Goal: Transaction & Acquisition: Obtain resource

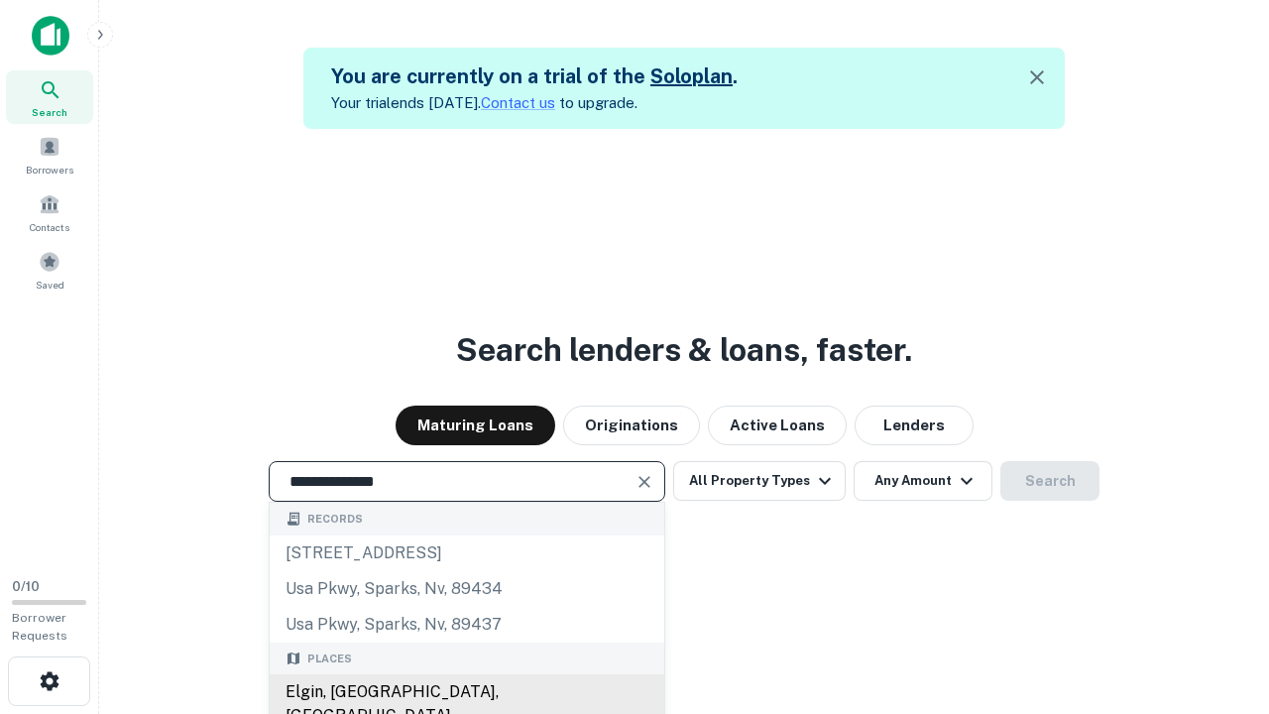
click at [466, 692] on div "Elgin, IL, USA" at bounding box center [467, 703] width 394 height 59
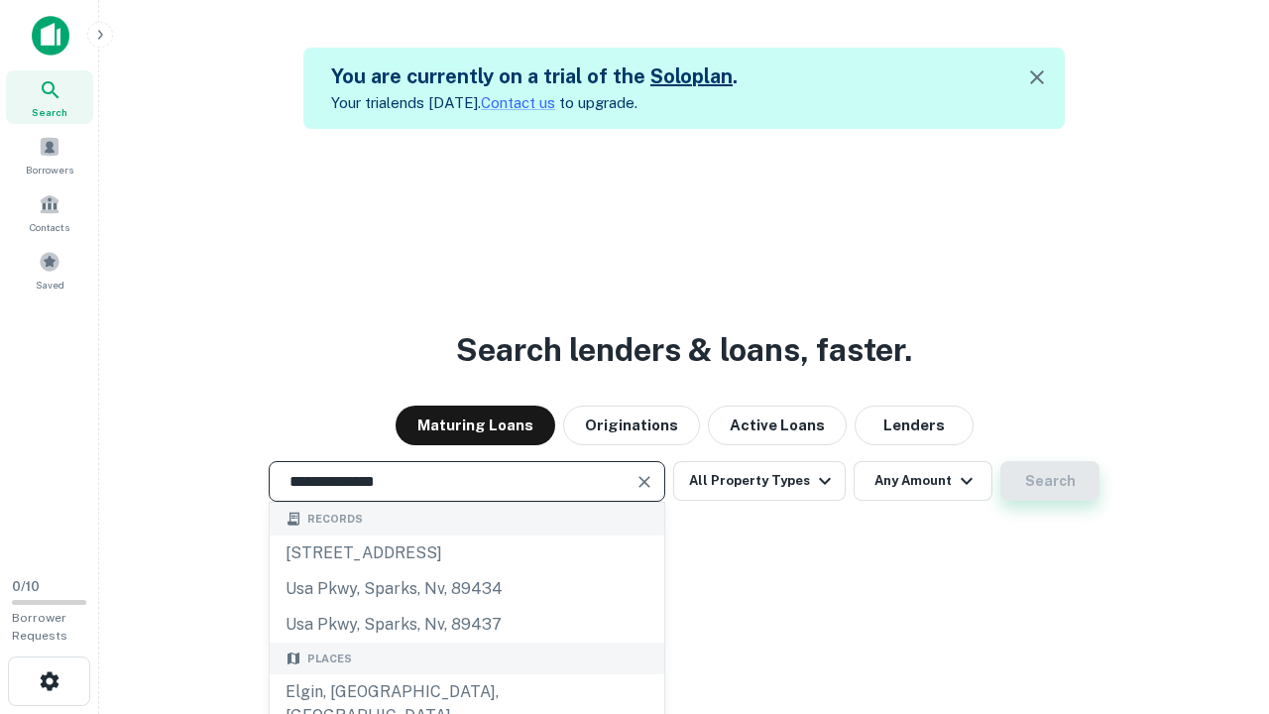
type input "**********"
click at [1050, 481] on button "Search" at bounding box center [1049, 481] width 99 height 40
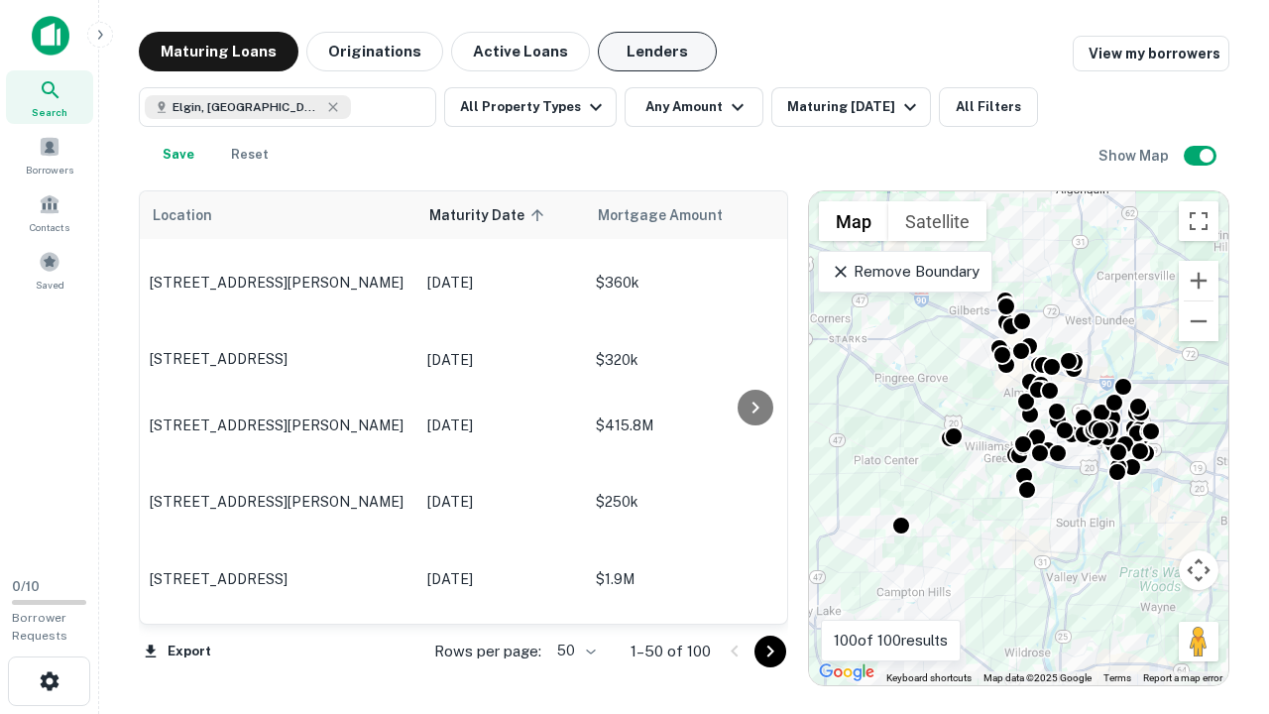
click at [657, 52] on button "Lenders" at bounding box center [657, 52] width 119 height 40
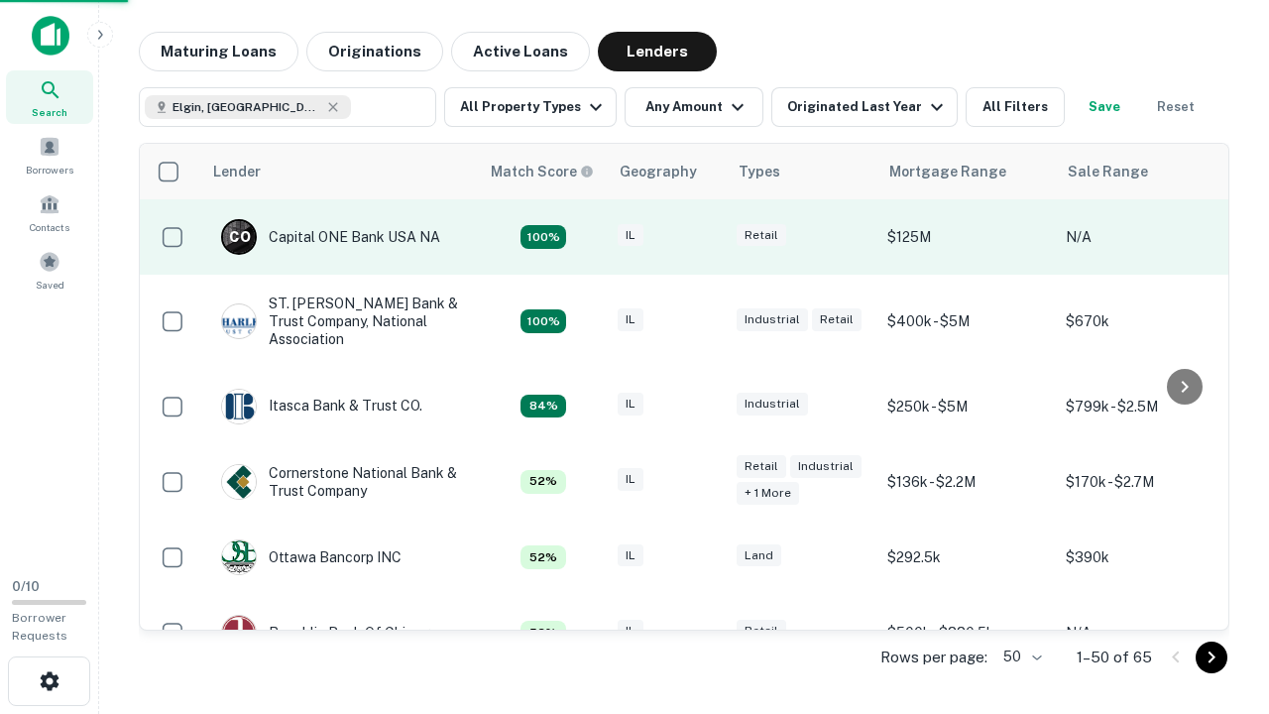
click at [704, 237] on div "IL" at bounding box center [666, 237] width 99 height 27
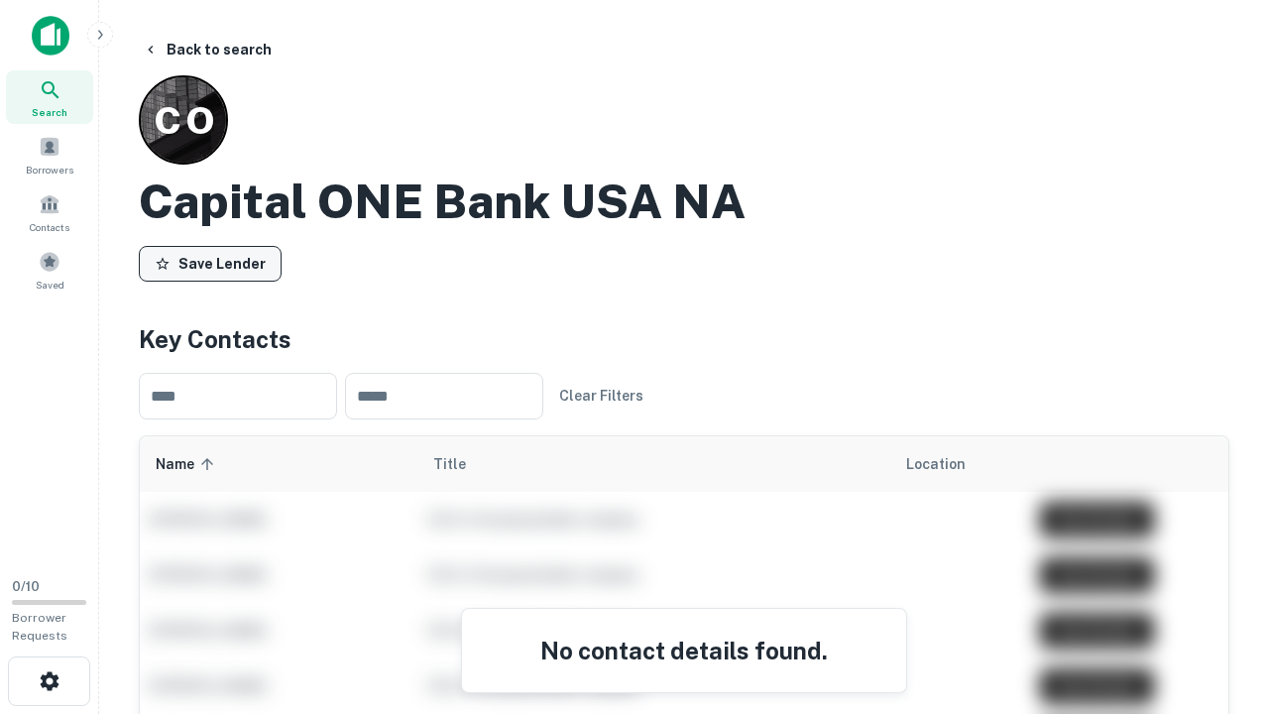
click at [210, 263] on button "Save Lender" at bounding box center [210, 264] width 143 height 36
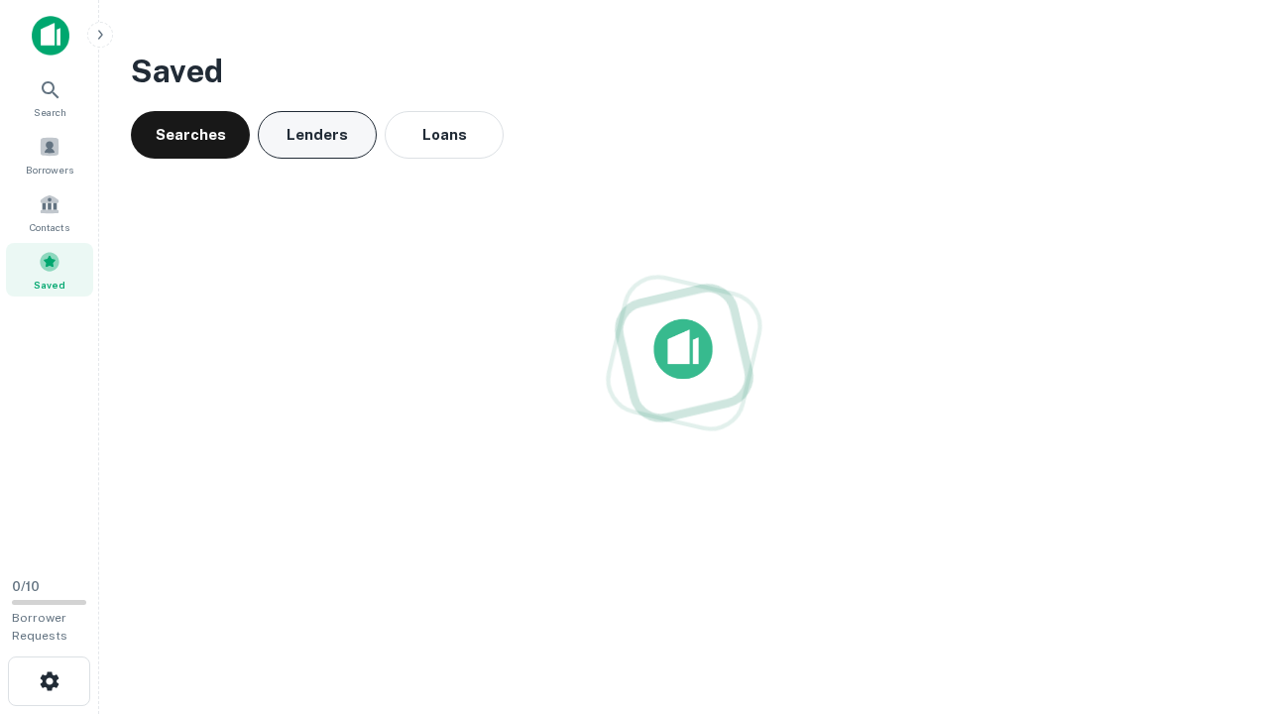
click at [317, 135] on button "Lenders" at bounding box center [317, 135] width 119 height 48
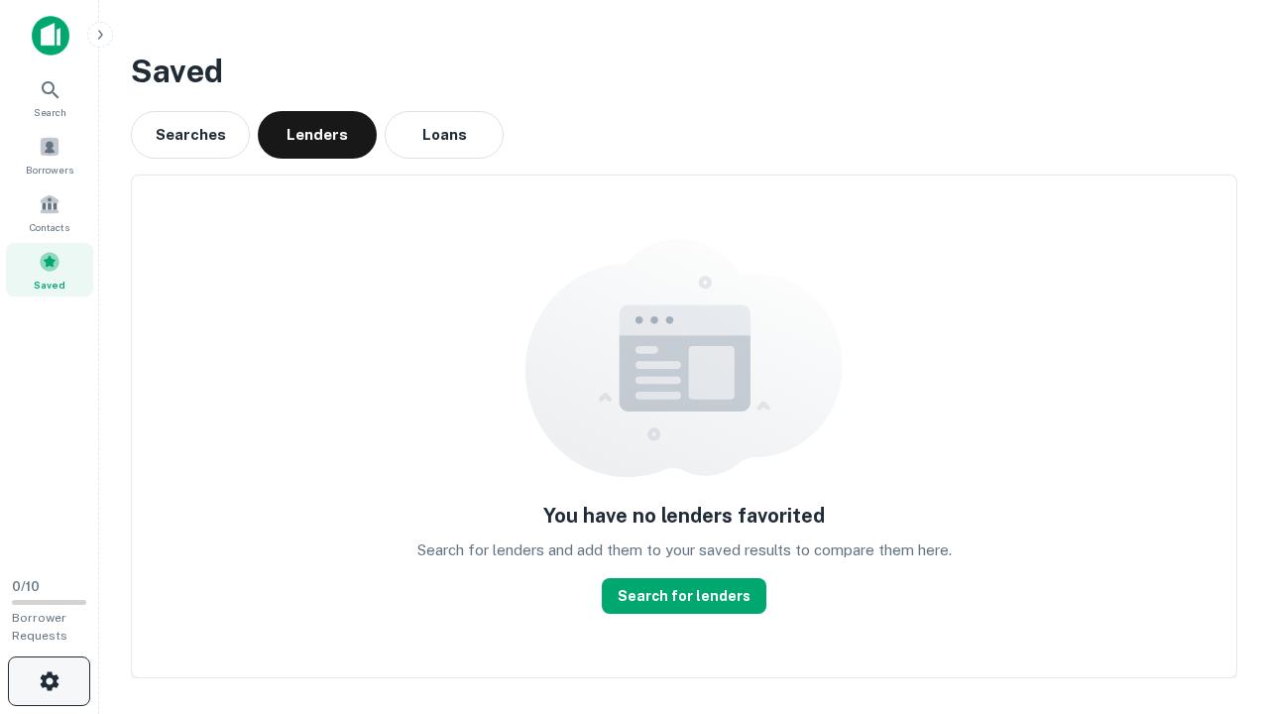
click at [49, 681] on icon "button" at bounding box center [50, 681] width 24 height 24
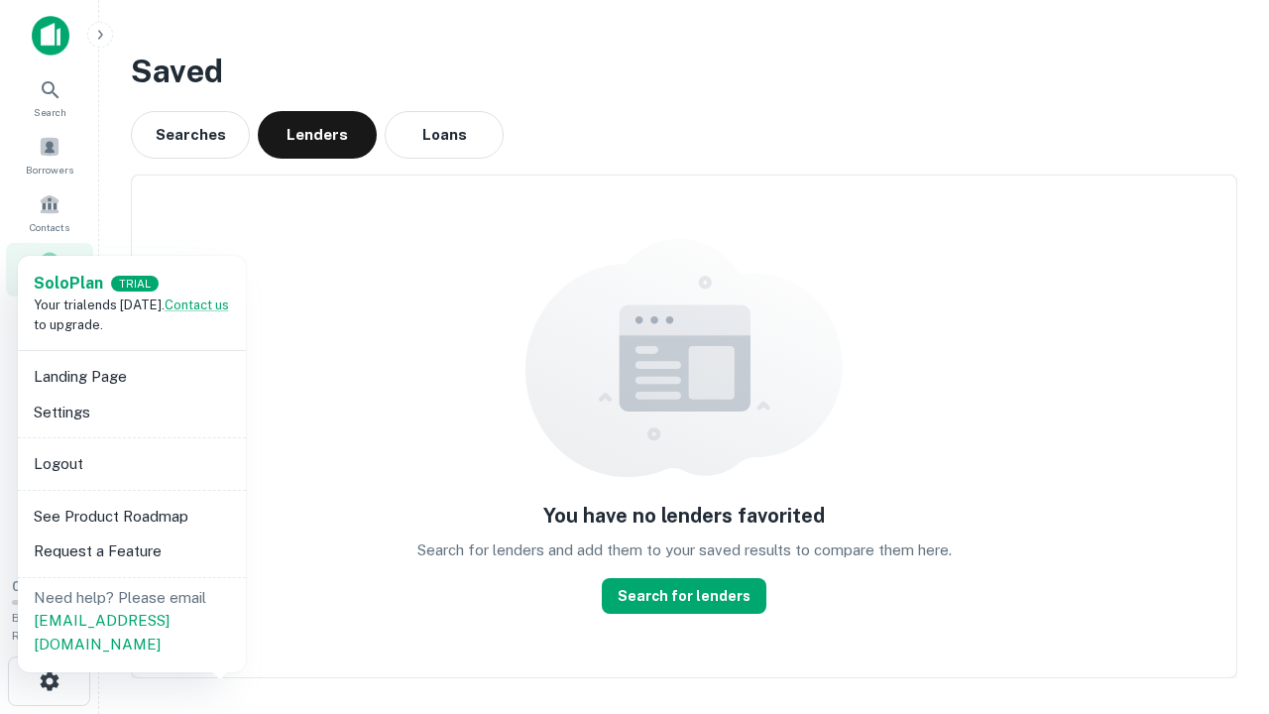
click at [131, 463] on li "Logout" at bounding box center [132, 464] width 212 height 36
